Goal: Navigation & Orientation: Find specific page/section

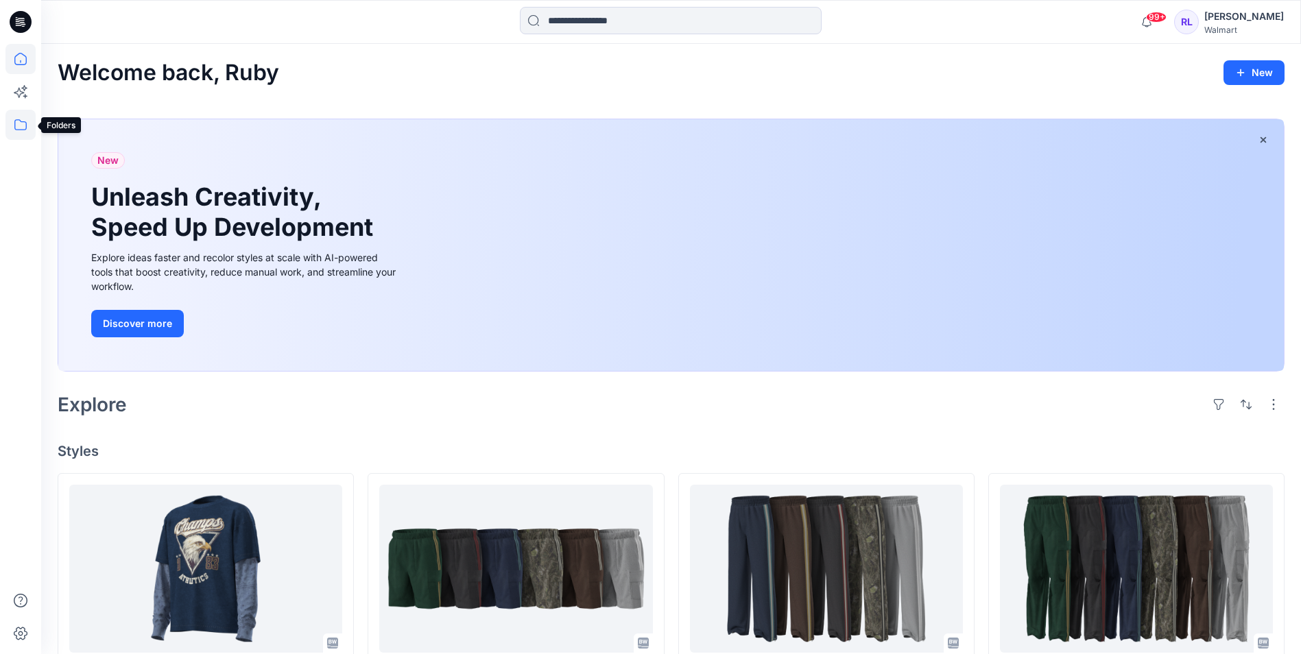
click at [19, 119] on icon at bounding box center [20, 125] width 30 height 30
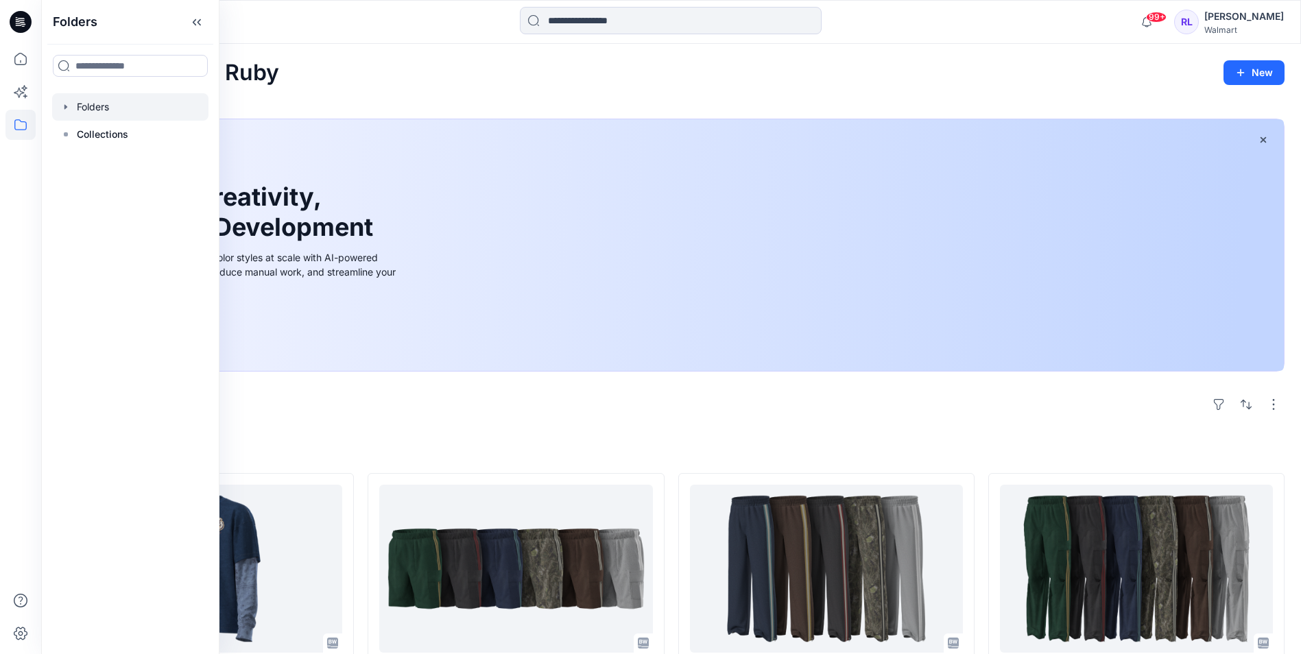
click at [94, 103] on div at bounding box center [130, 106] width 156 height 27
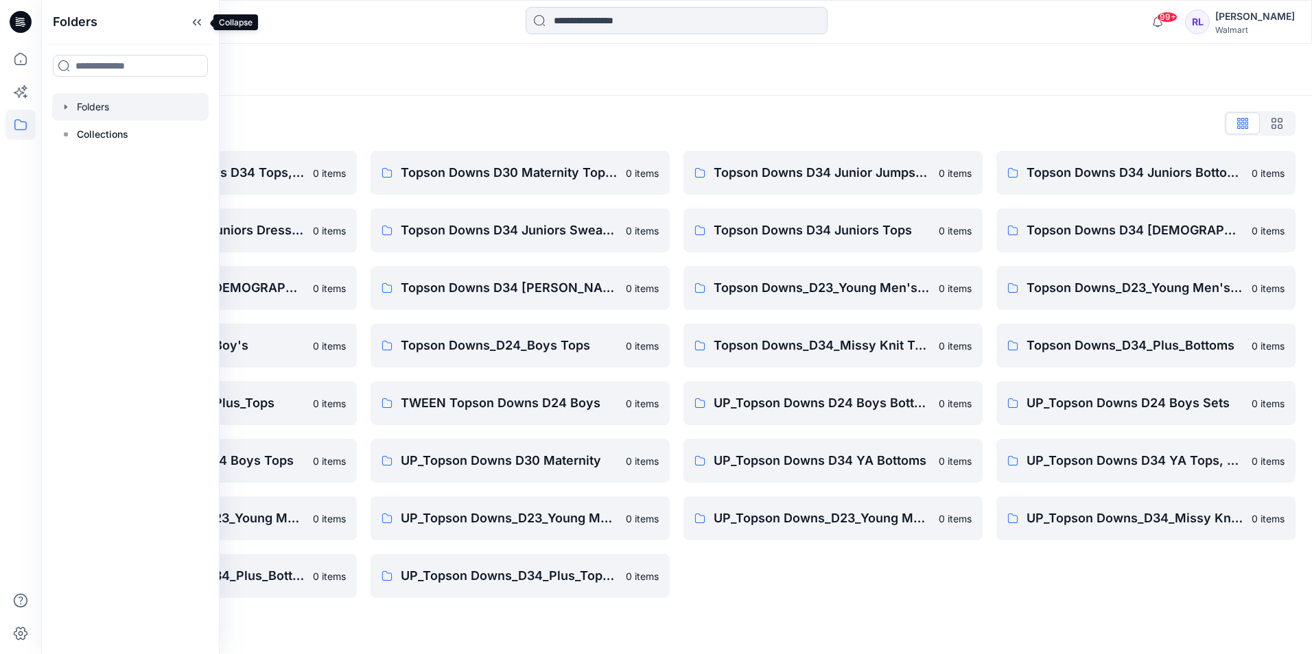
click at [202, 19] on icon at bounding box center [197, 22] width 22 height 23
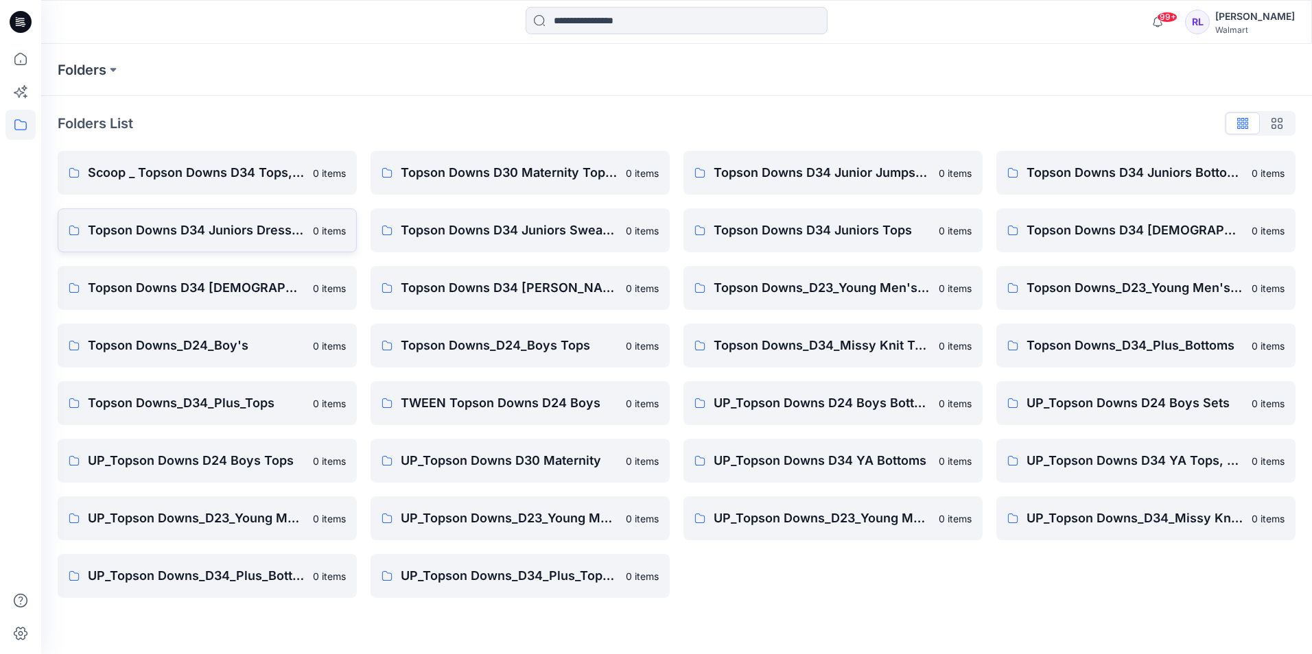
click at [215, 224] on p "Topson Downs D34 Juniors Dresses" at bounding box center [196, 230] width 217 height 19
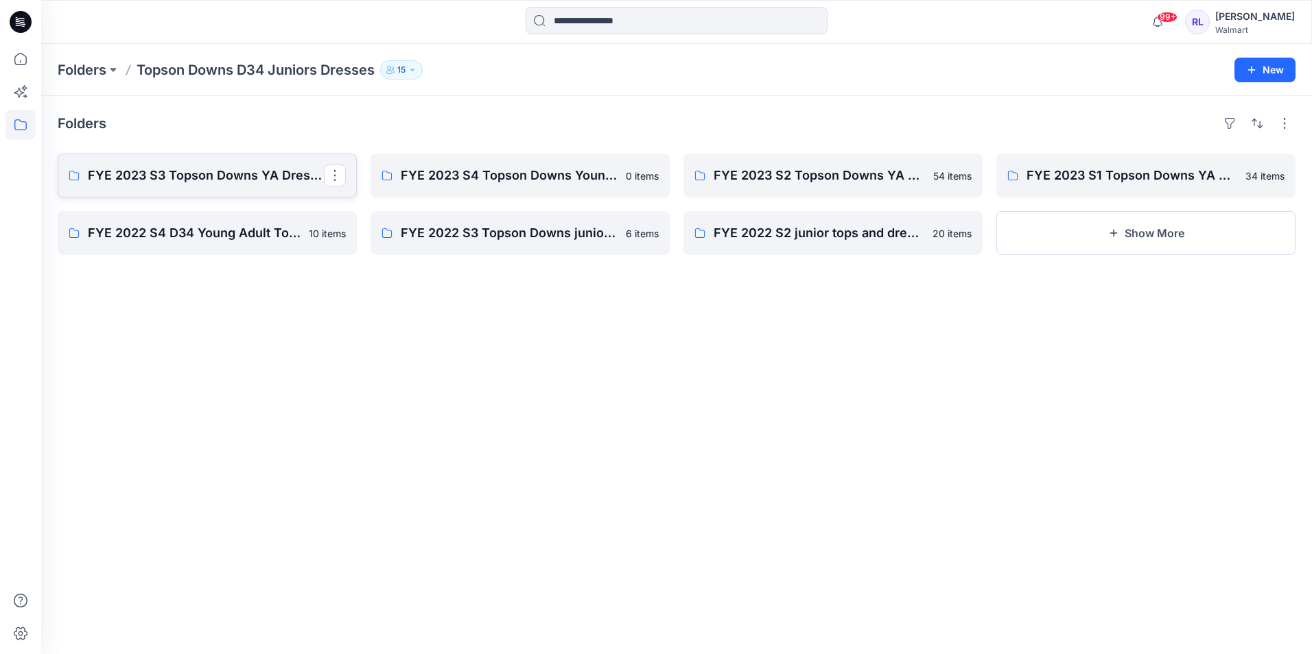
click at [205, 176] on p "FYE 2023 S3 Topson Downs YA Dresses, Rompers, Sets" at bounding box center [206, 175] width 236 height 19
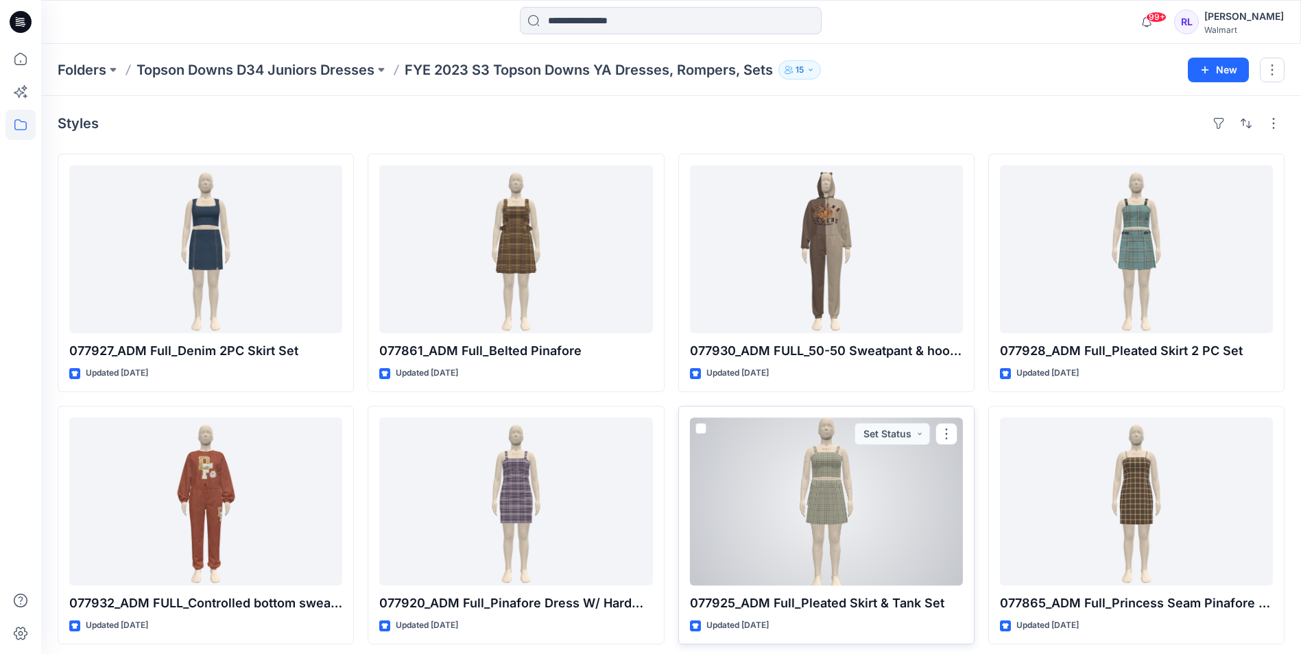
click at [835, 468] on div at bounding box center [826, 502] width 273 height 168
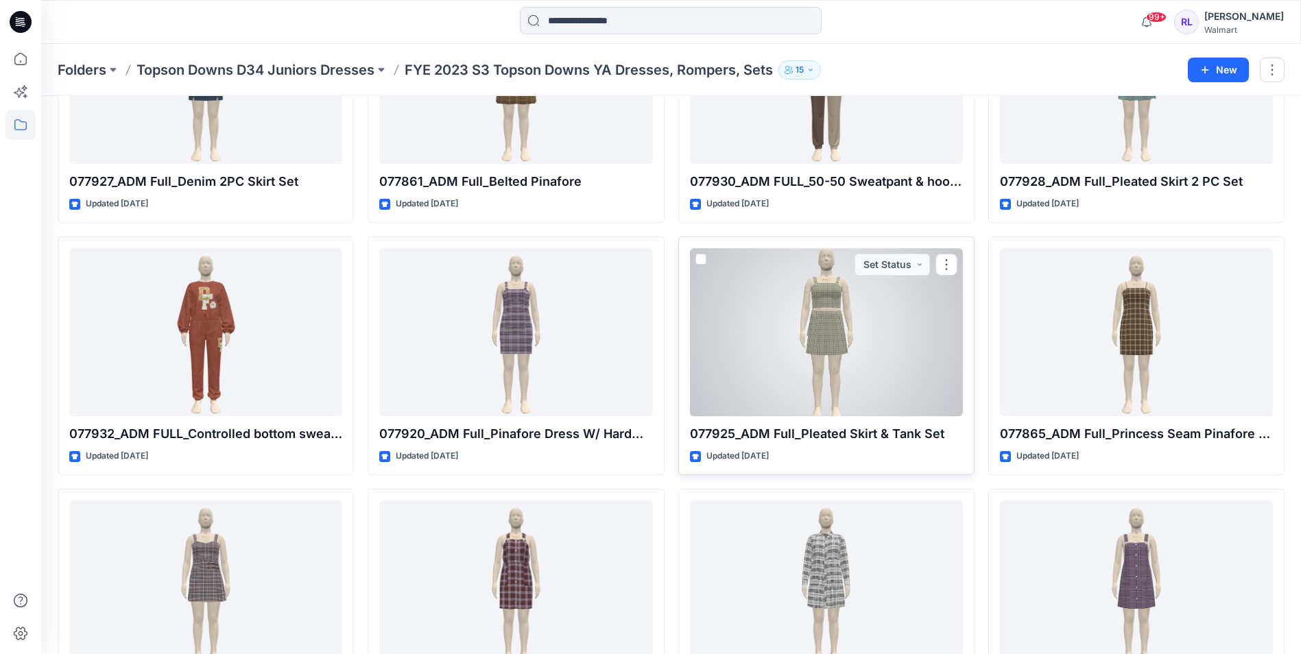
scroll to position [183, 0]
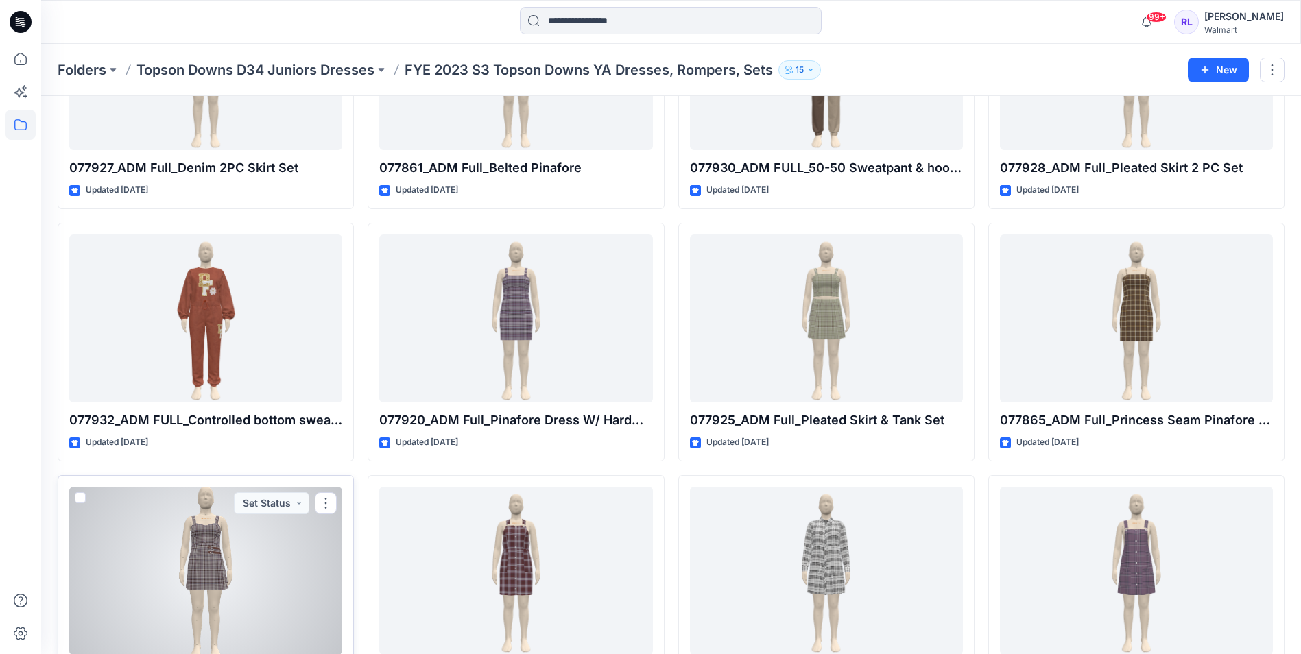
click at [227, 535] on div at bounding box center [205, 571] width 273 height 168
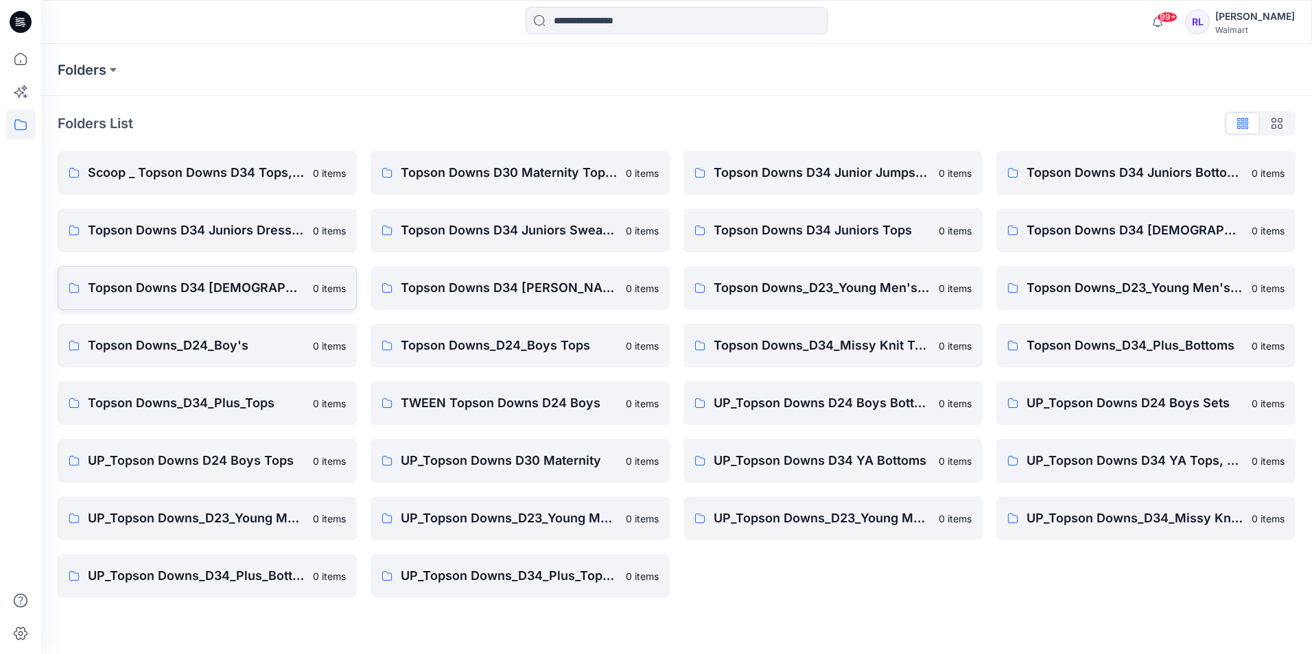
click at [178, 285] on p "Topson Downs D34 [DEMOGRAPHIC_DATA] Woven Tops" at bounding box center [196, 287] width 217 height 19
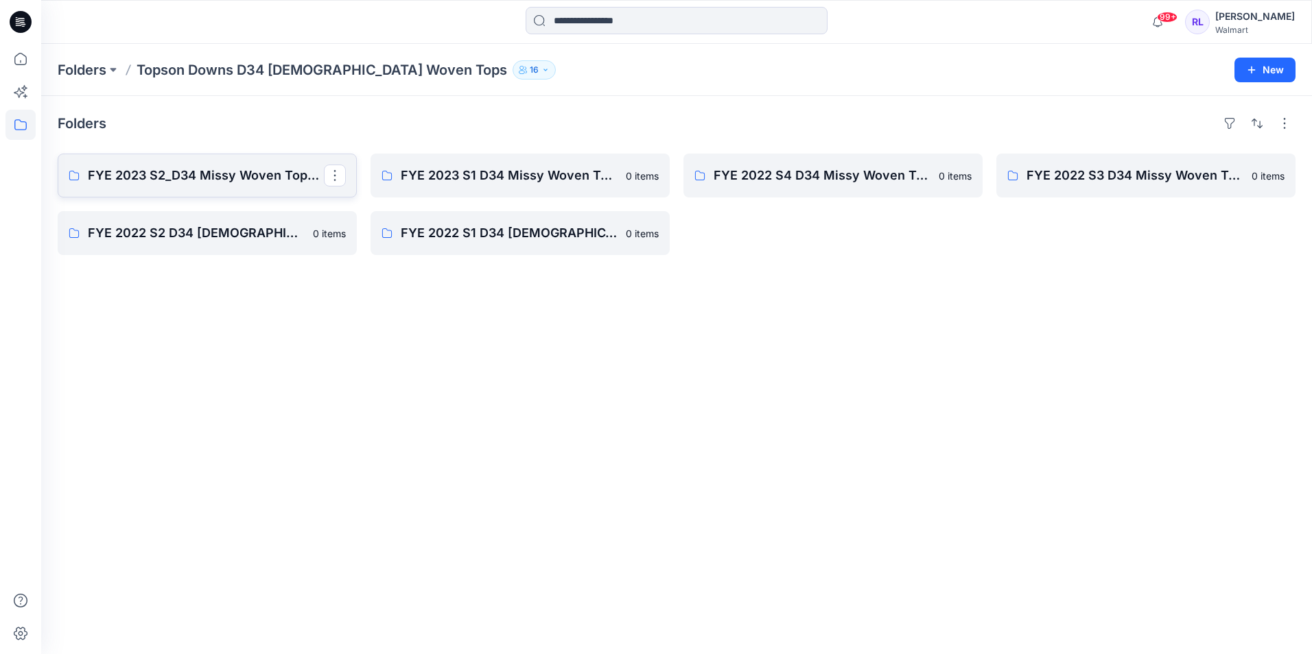
click at [200, 185] on link "FYE 2023 S2_D34 Missy Woven Tops - Topson Downs" at bounding box center [207, 176] width 299 height 44
click at [449, 179] on p "FYE 2023 S1 D34 Missy Woven Tops Topson Downs" at bounding box center [519, 175] width 236 height 19
click at [761, 178] on p "FYE 2022 S4 D34 Missy Woven Tops_Topson Downs" at bounding box center [831, 175] width 236 height 19
click at [1069, 179] on p "FYE 2022 S3 D34 Missy Woven Tops_Topson Downs" at bounding box center [1144, 175] width 236 height 19
click at [132, 224] on p "FYE 2022 S2 D34 [DEMOGRAPHIC_DATA] Woven Tops_Topson Downs" at bounding box center [206, 233] width 236 height 19
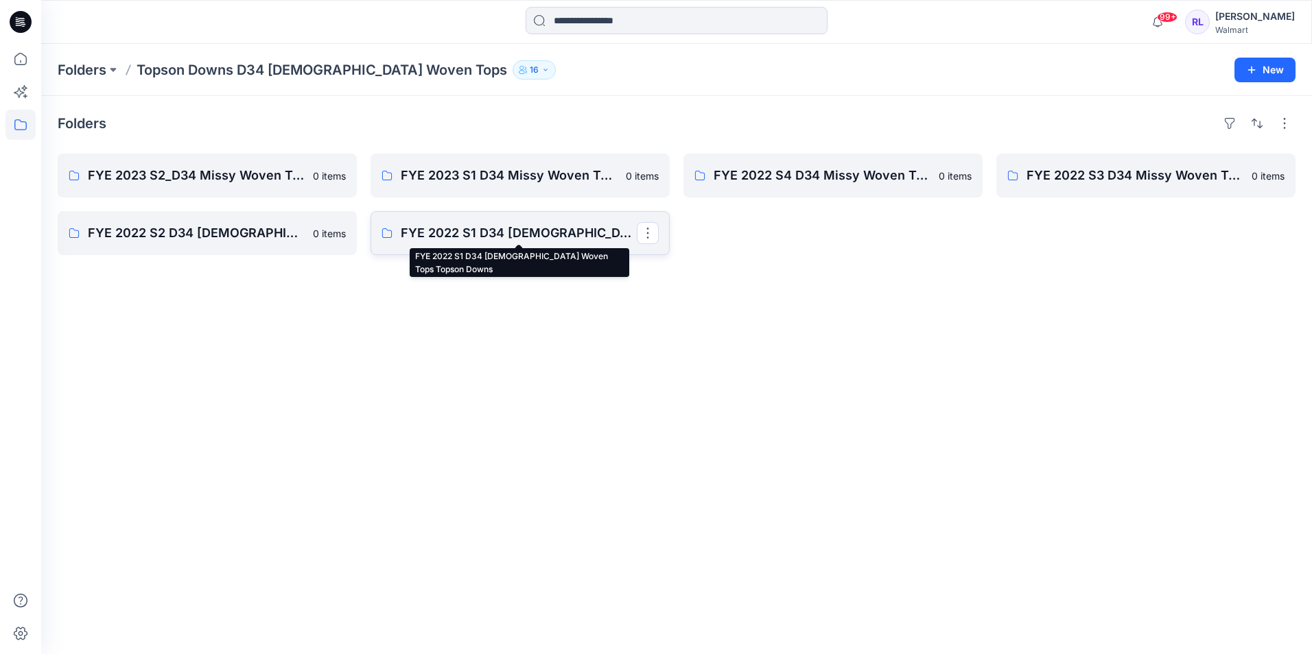
click at [435, 240] on p "FYE 2022 S1 D34 [DEMOGRAPHIC_DATA] Woven Tops Topson Downs" at bounding box center [519, 233] width 236 height 19
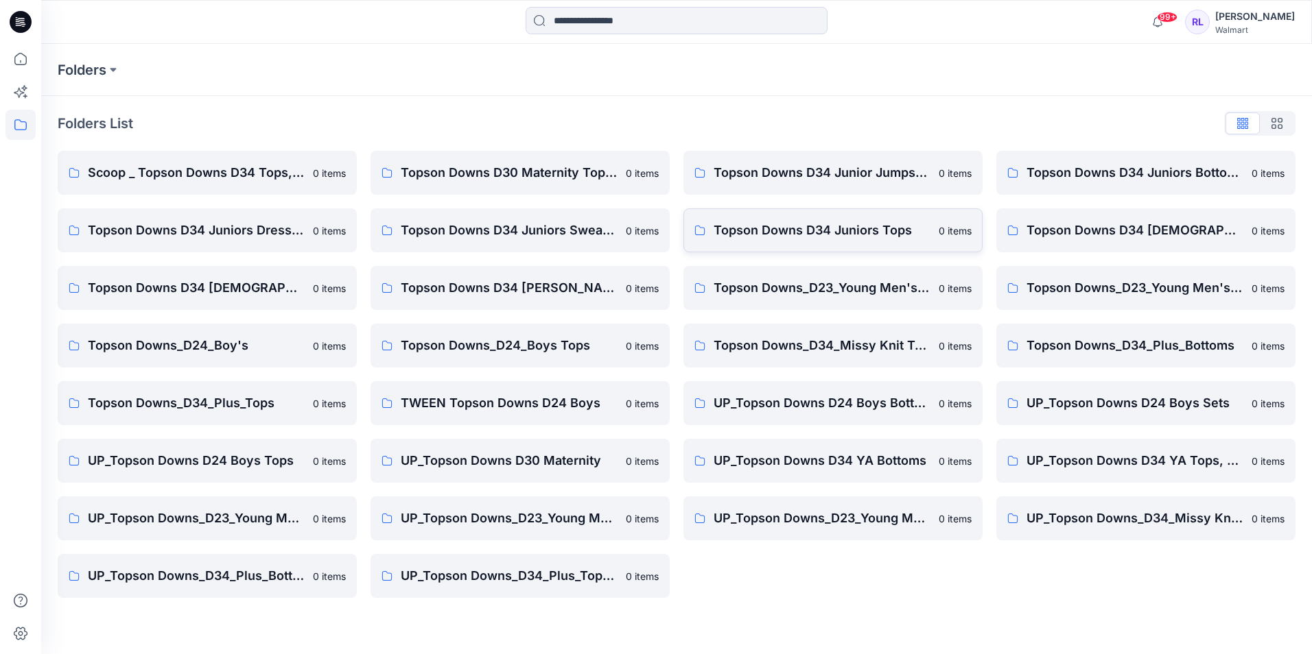
click at [805, 231] on p "Topson Downs D34 Juniors Tops" at bounding box center [821, 230] width 217 height 19
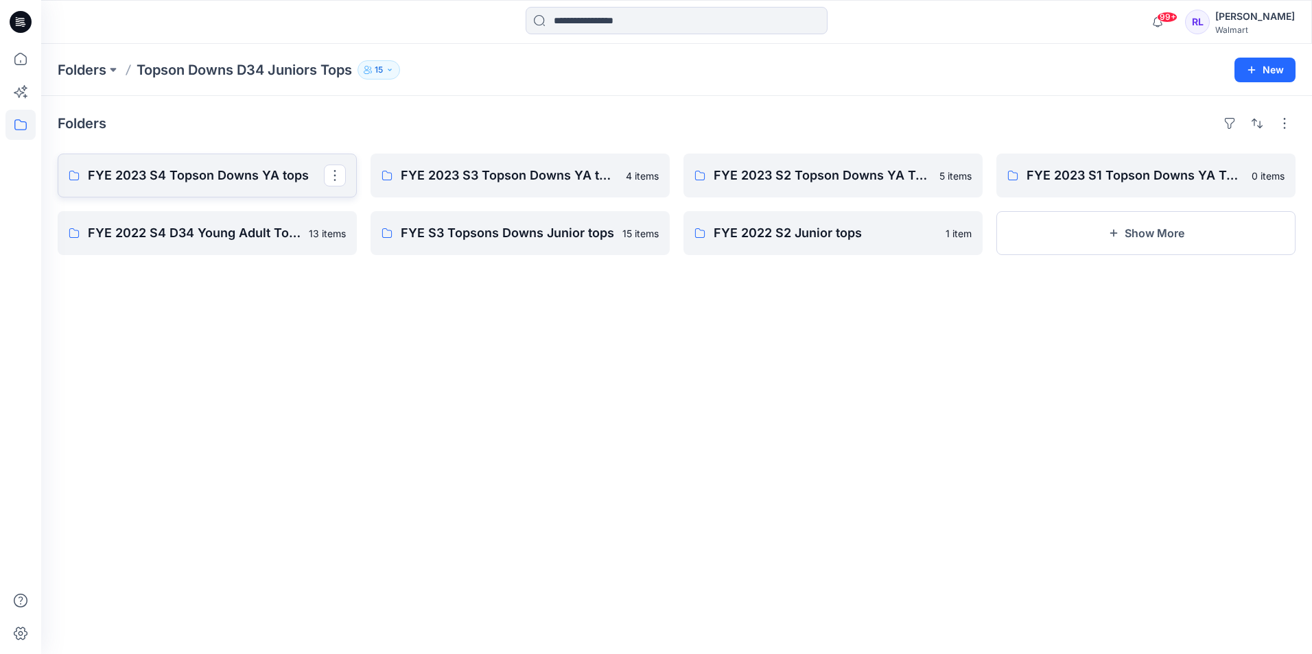
click at [244, 183] on p "FYE 2023 S4 Topson Downs YA tops" at bounding box center [206, 175] width 236 height 19
click at [447, 185] on link "FYE 2023 S3 Topson Downs YA tops" at bounding box center [519, 176] width 299 height 44
click at [844, 186] on link "FYE 2023 S2 Topson Downs YA Tops" at bounding box center [832, 176] width 299 height 44
click at [1069, 177] on p "FYE 2023 S1 Topson Downs YA Tops" at bounding box center [1144, 175] width 236 height 19
click at [165, 224] on p "FYE 2022 S4 D34 Young Adult Topson Downs- Tops" at bounding box center [206, 233] width 236 height 19
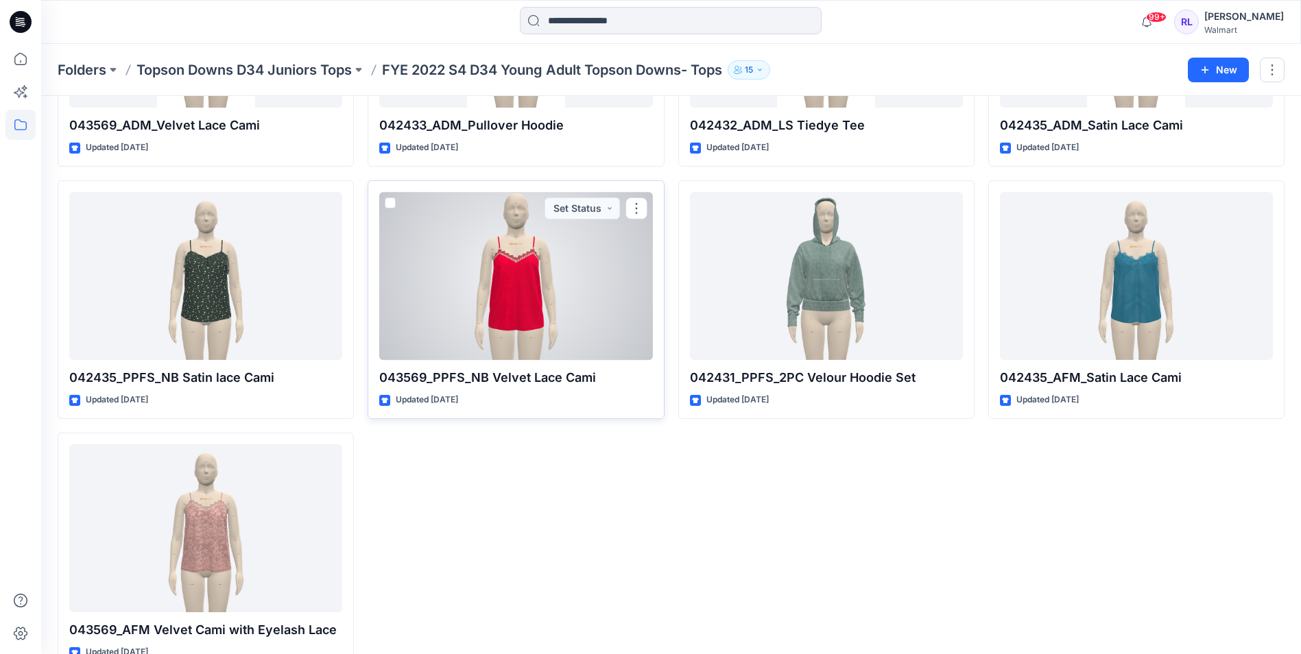
scroll to position [492, 0]
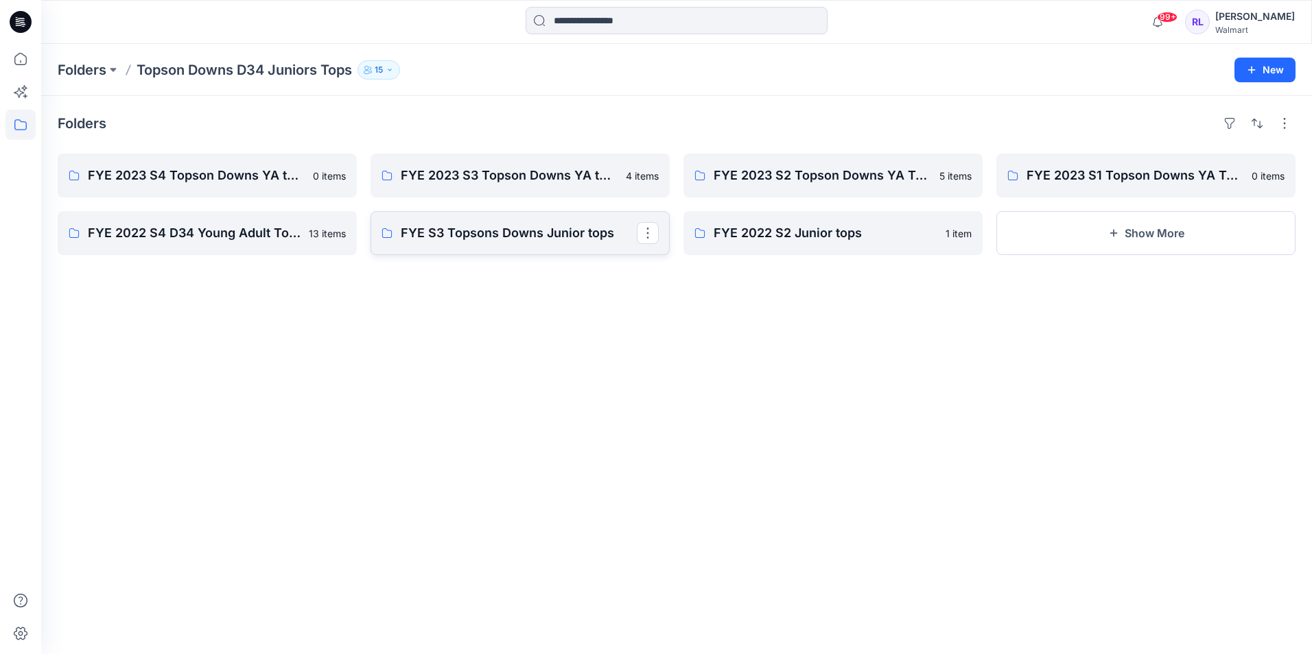
click at [438, 236] on p "FYE S3 Topsons Downs Junior tops" at bounding box center [519, 233] width 236 height 19
click at [749, 237] on p "FYE 2022 S2 Junior tops" at bounding box center [831, 233] width 236 height 19
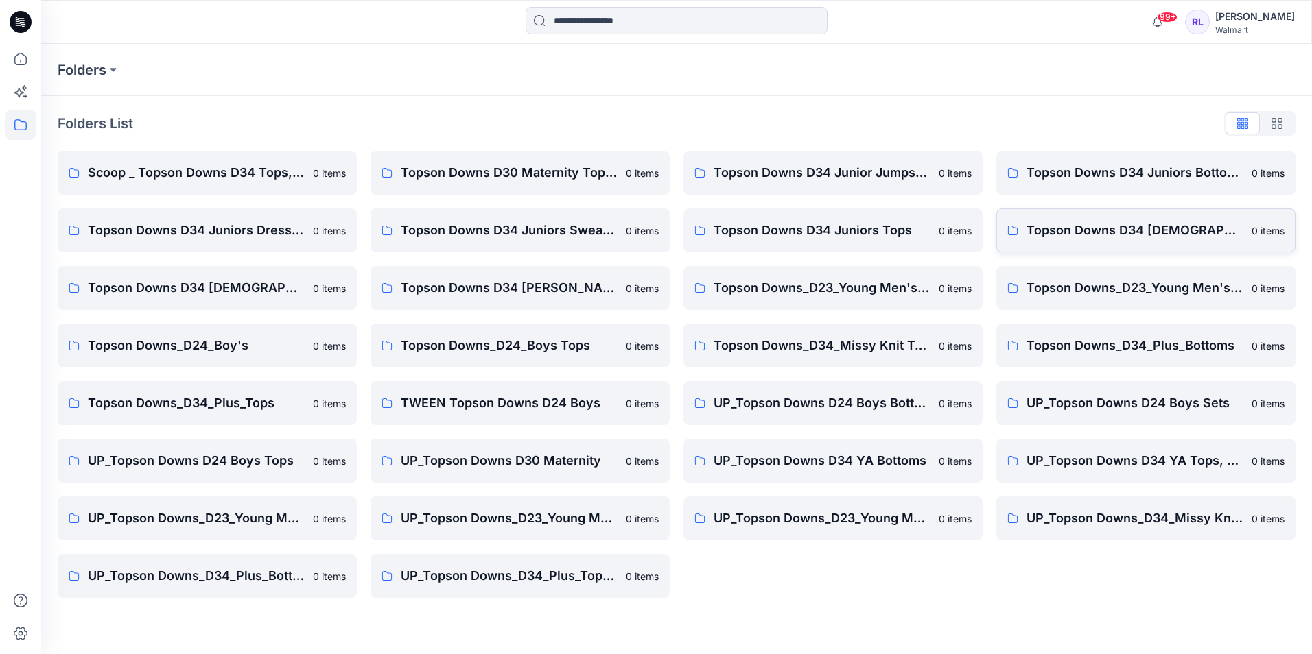
click at [1104, 230] on p "Topson Downs D34 [DEMOGRAPHIC_DATA] Dresses" at bounding box center [1134, 230] width 217 height 19
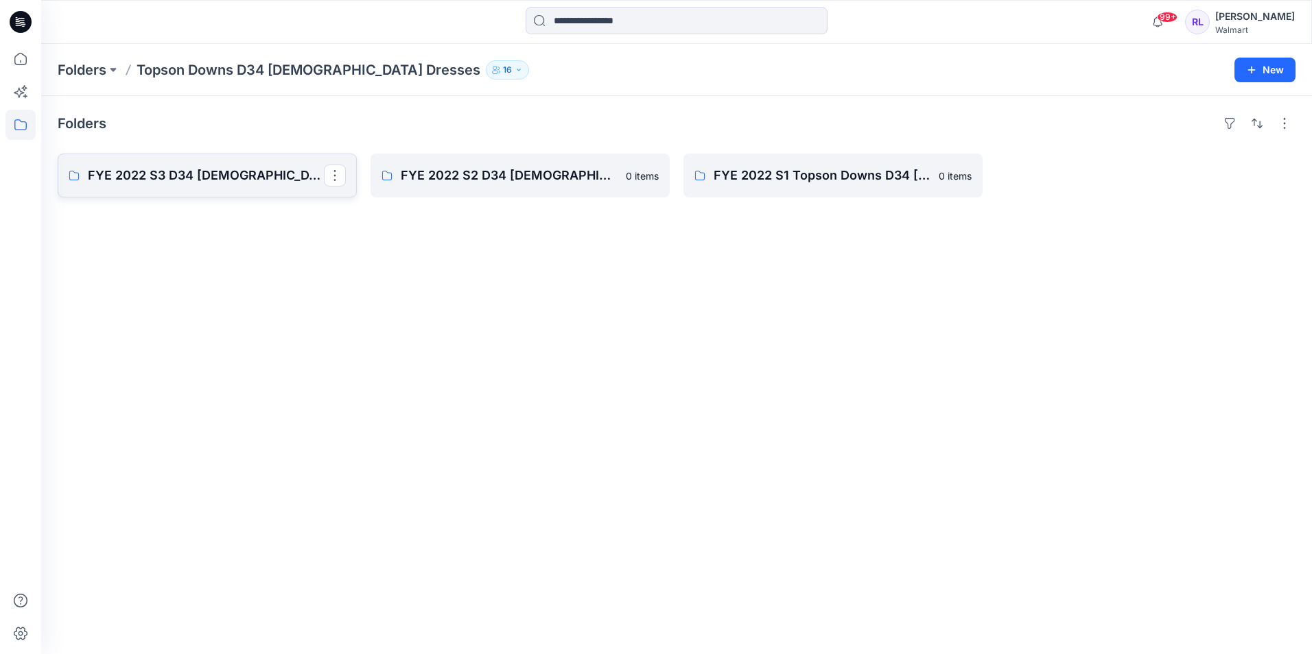
click at [199, 171] on p "FYE 2022 S3 D34 [DEMOGRAPHIC_DATA] Dresses_Topson Downs" at bounding box center [206, 175] width 236 height 19
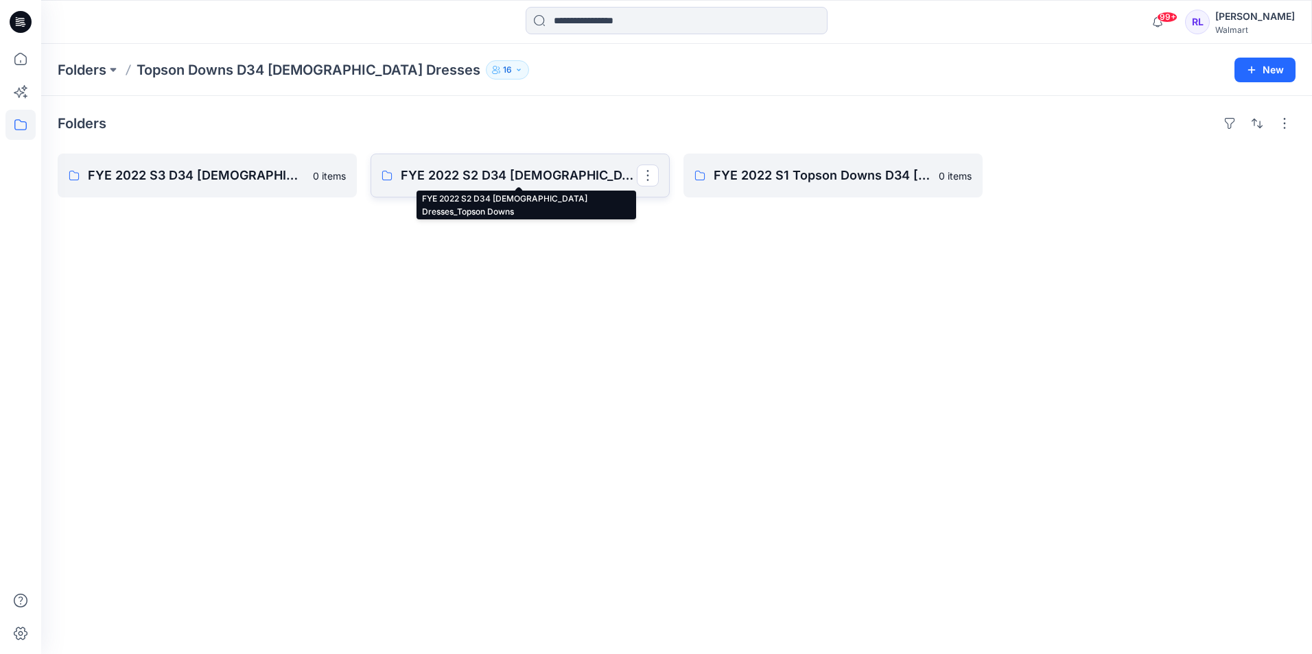
click at [427, 173] on p "FYE 2022 S2 D34 [DEMOGRAPHIC_DATA] Dresses_Topson Downs" at bounding box center [519, 175] width 236 height 19
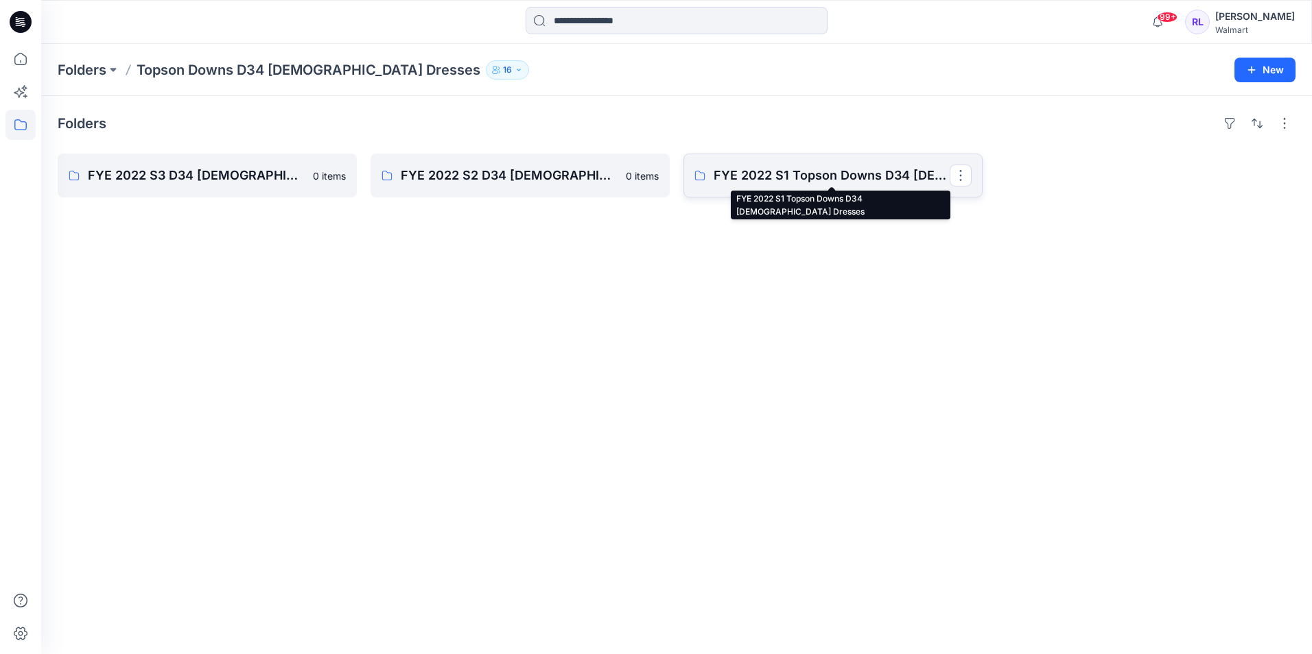
click at [733, 176] on p "FYE 2022 S1 Topson Downs D34 [DEMOGRAPHIC_DATA] Dresses" at bounding box center [831, 175] width 236 height 19
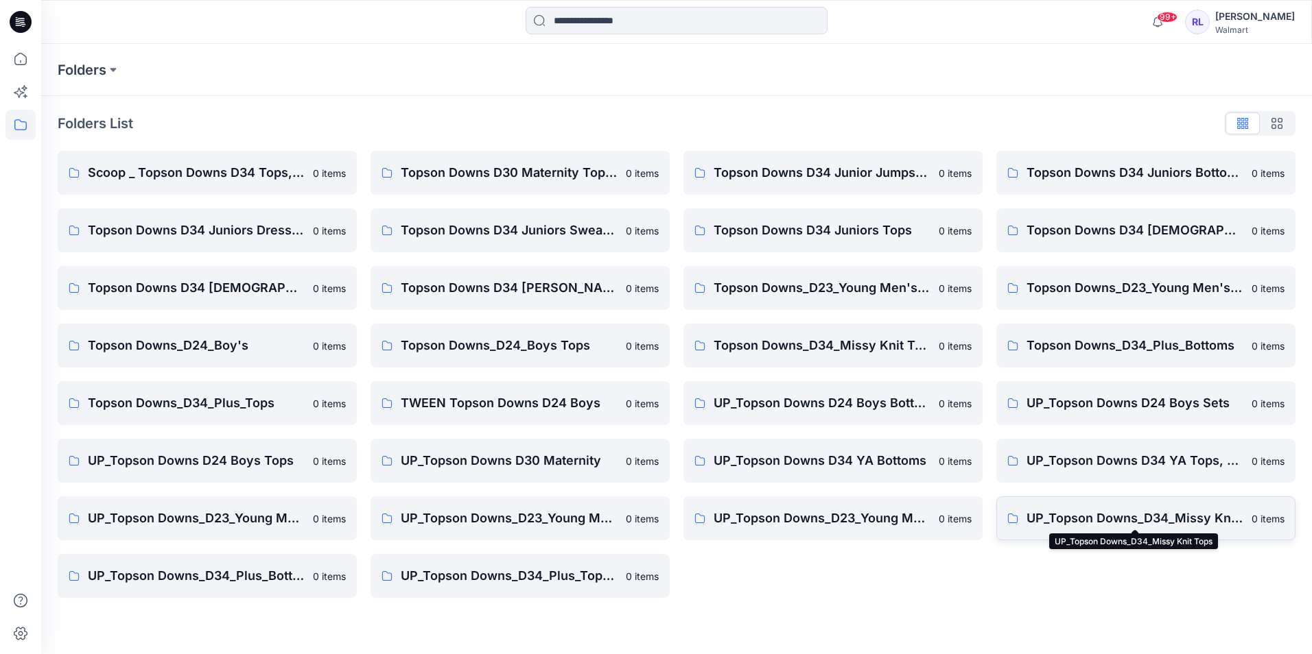
click at [1084, 514] on p "UP_Topson Downs_D34_Missy Knit Tops" at bounding box center [1134, 518] width 217 height 19
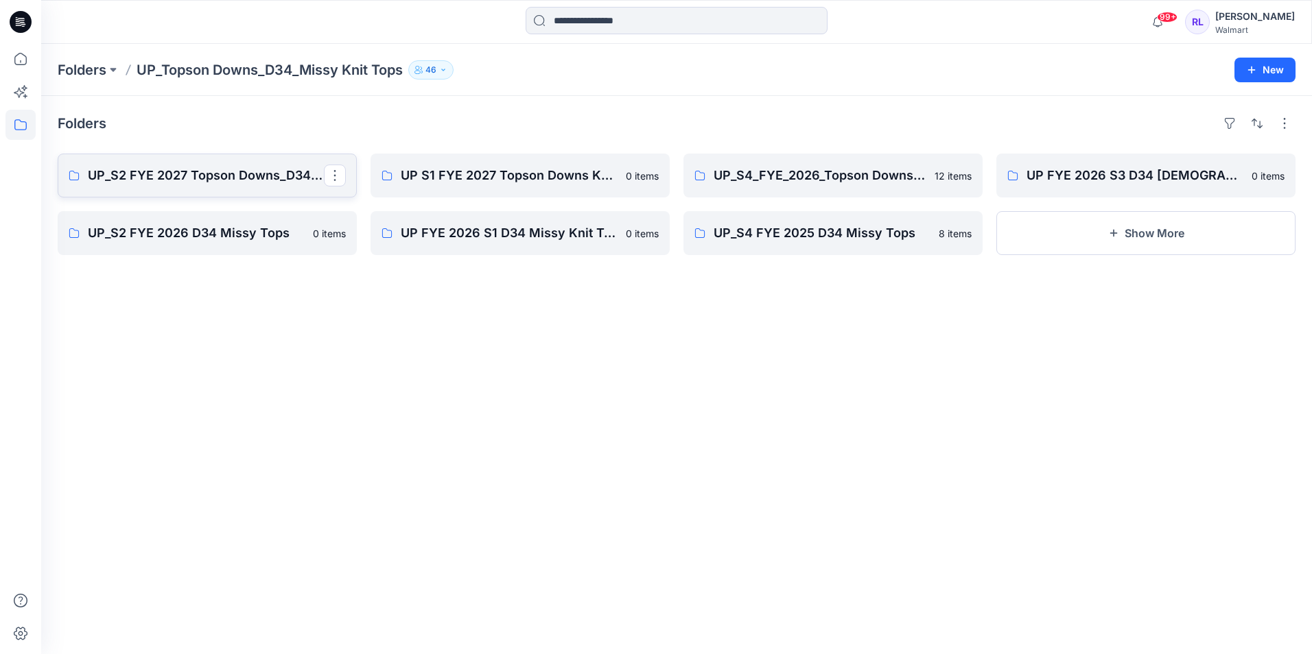
click at [225, 171] on p "UP_S2 FYE 2027 Topson Downs_D34_Missy Knit Tops" at bounding box center [206, 175] width 236 height 19
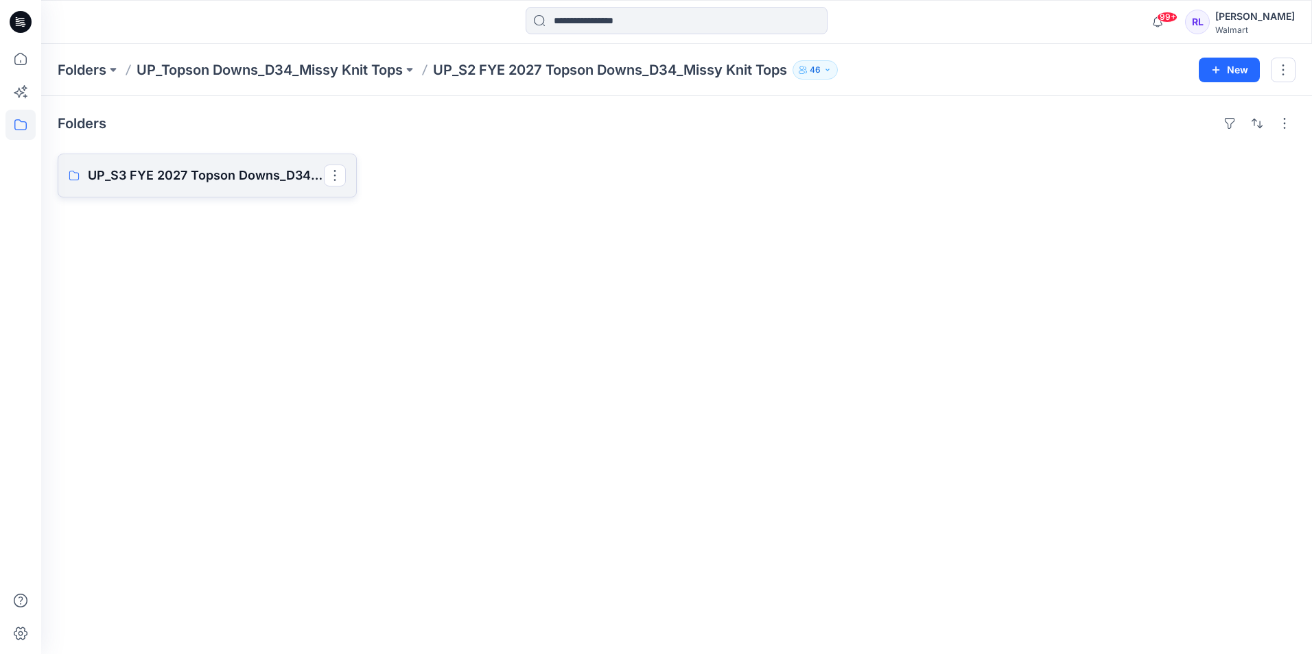
click at [161, 177] on p "UP_S3 FYE 2027 Topson Downs_D34_Missy Knit Tops" at bounding box center [206, 175] width 236 height 19
